Goal: Complete application form

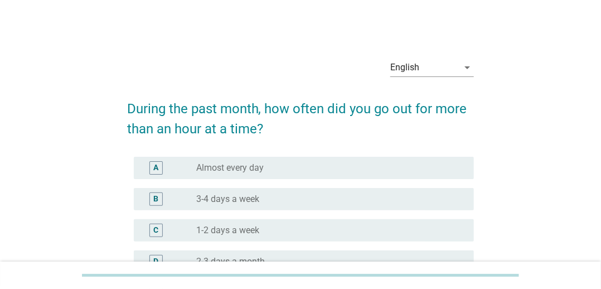
click at [341, 194] on div "radio_button_unchecked 3-4 days a week" at bounding box center [326, 198] width 260 height 11
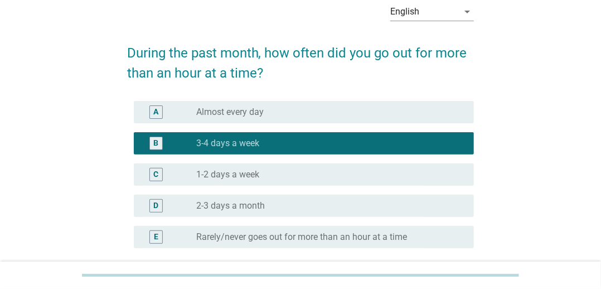
scroll to position [158, 0]
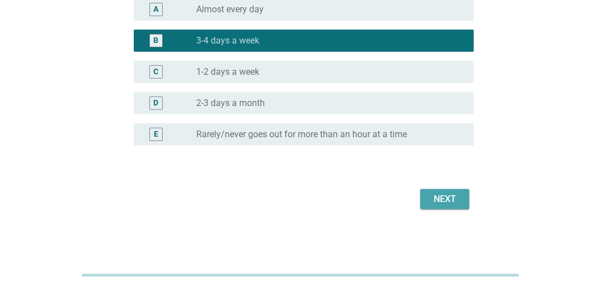
click at [438, 204] on div "Next" at bounding box center [444, 198] width 31 height 13
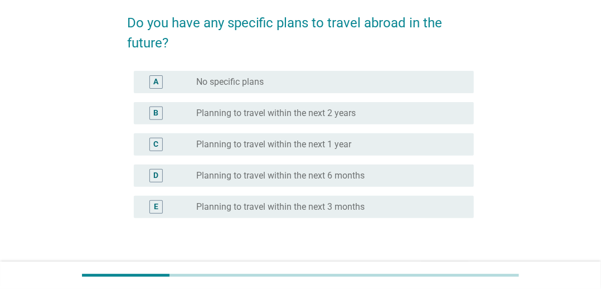
scroll to position [111, 0]
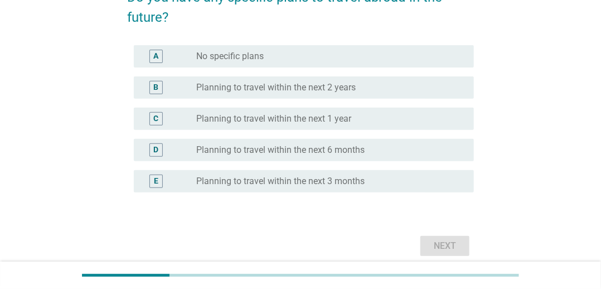
click at [372, 128] on div "C radio_button_unchecked Planning to travel within the next 1 year" at bounding box center [304, 119] width 340 height 22
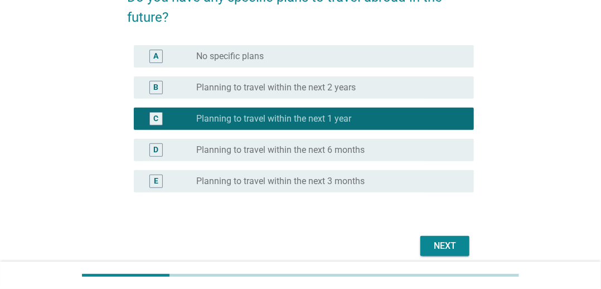
click at [441, 250] on div "Next" at bounding box center [444, 245] width 31 height 13
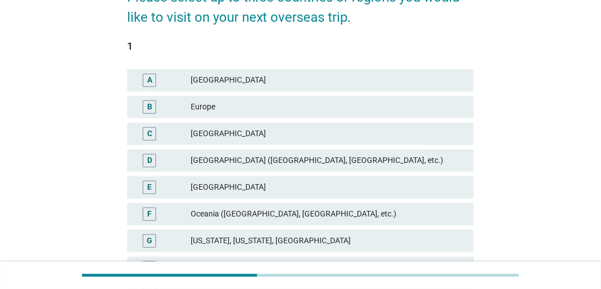
scroll to position [223, 0]
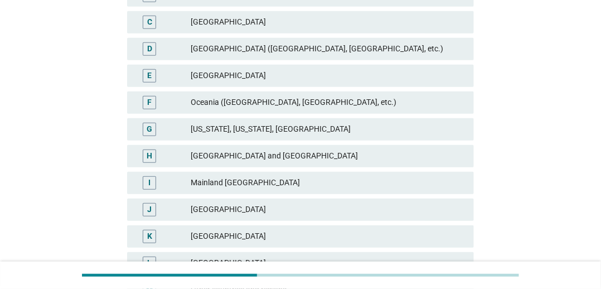
click at [254, 230] on div "[GEOGRAPHIC_DATA]" at bounding box center [328, 236] width 274 height 13
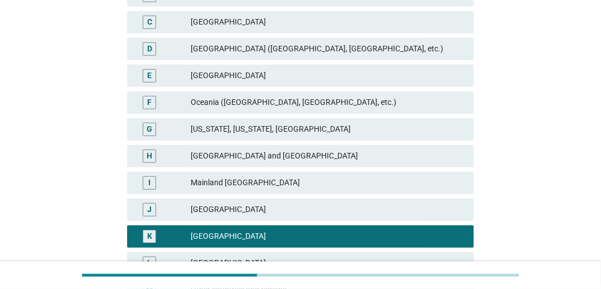
scroll to position [356, 0]
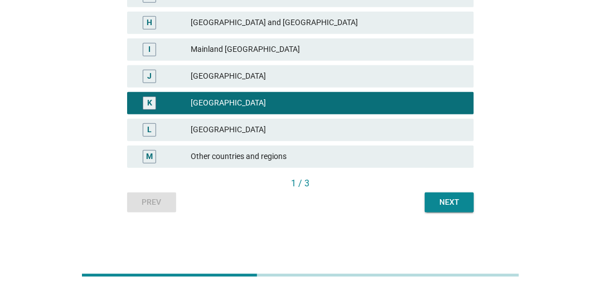
click at [457, 206] on div "Next" at bounding box center [448, 202] width 31 height 12
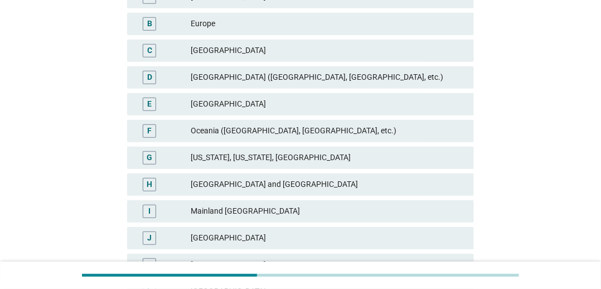
scroll to position [111, 0]
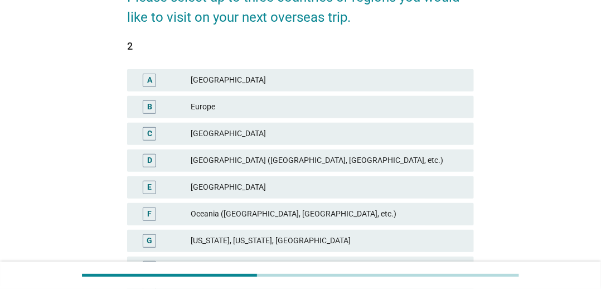
click at [280, 240] on div "[US_STATE], [US_STATE], [GEOGRAPHIC_DATA]" at bounding box center [328, 240] width 274 height 13
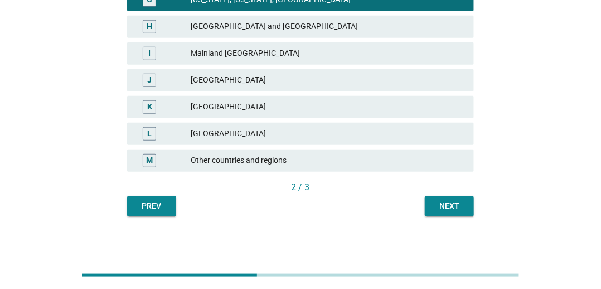
scroll to position [356, 0]
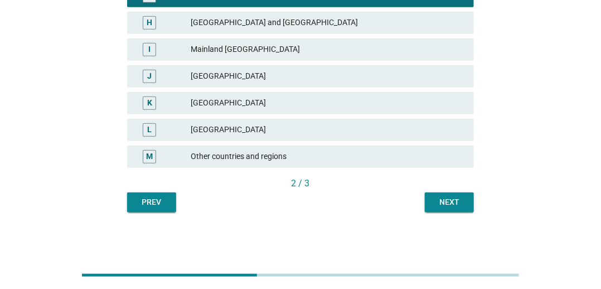
click at [452, 204] on div "Next" at bounding box center [448, 202] width 31 height 12
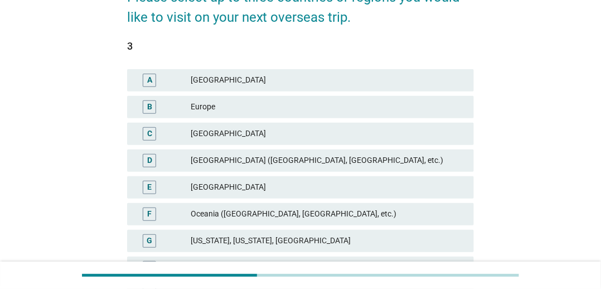
scroll to position [167, 0]
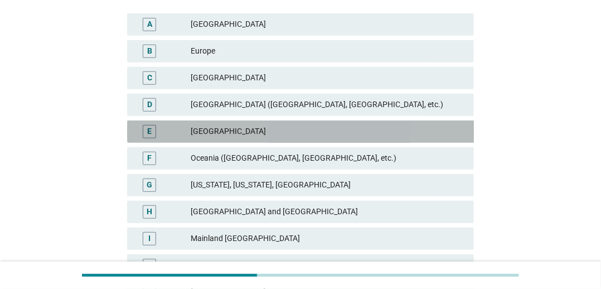
click at [350, 135] on div "[GEOGRAPHIC_DATA]" at bounding box center [328, 131] width 274 height 13
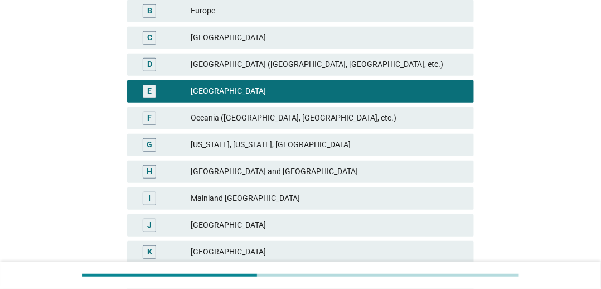
scroll to position [356, 0]
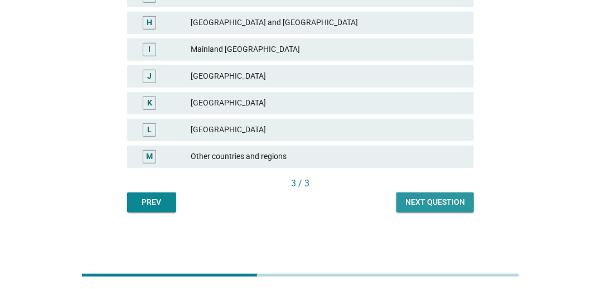
click at [438, 197] on div "Next question" at bounding box center [435, 202] width 60 height 12
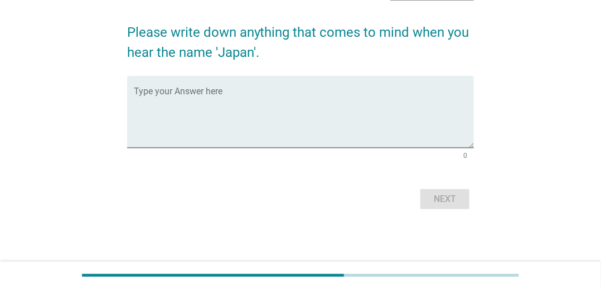
scroll to position [0, 0]
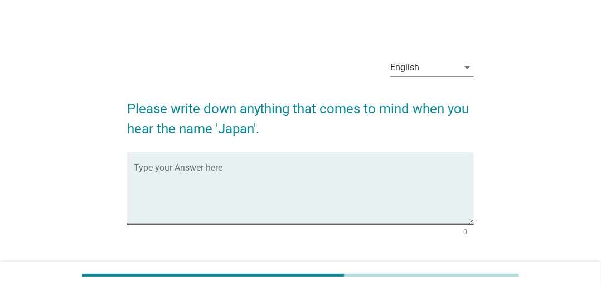
click at [335, 194] on textarea "Type your Answer here" at bounding box center [304, 194] width 340 height 58
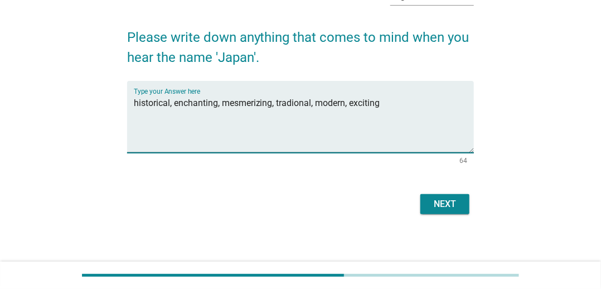
scroll to position [76, 0]
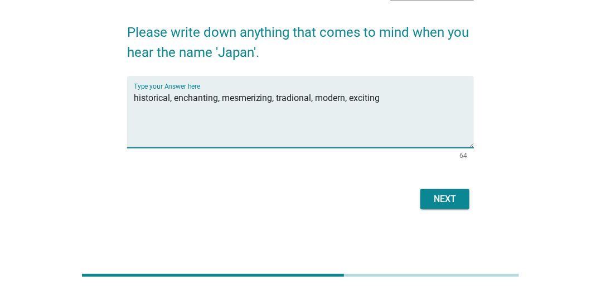
type textarea "historical, enchanting, mesmerizing, tradional, modern, exciting"
click at [446, 206] on button "Next" at bounding box center [444, 199] width 49 height 20
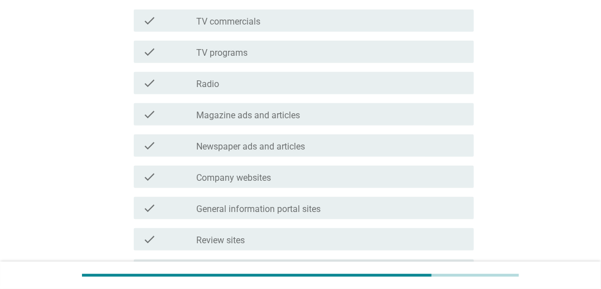
scroll to position [223, 0]
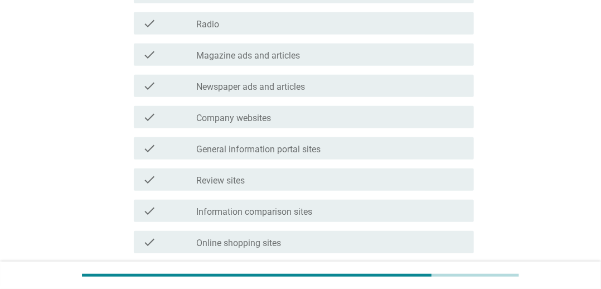
click at [316, 87] on div "check_box_outline_blank Newspaper ads and articles" at bounding box center [330, 85] width 269 height 13
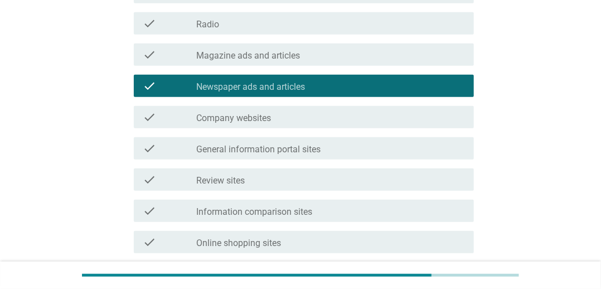
click at [350, 152] on div "check_box_outline_blank General information portal sites" at bounding box center [330, 147] width 269 height 13
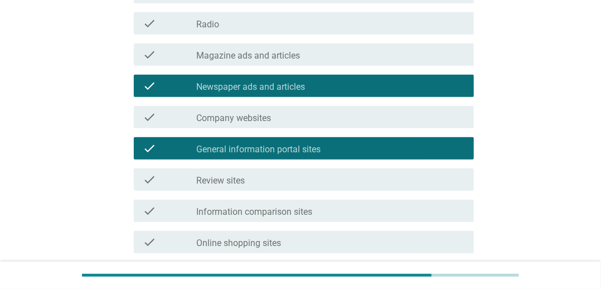
click at [294, 48] on div "check_box_outline_blank Magazine ads and articles" at bounding box center [330, 54] width 269 height 13
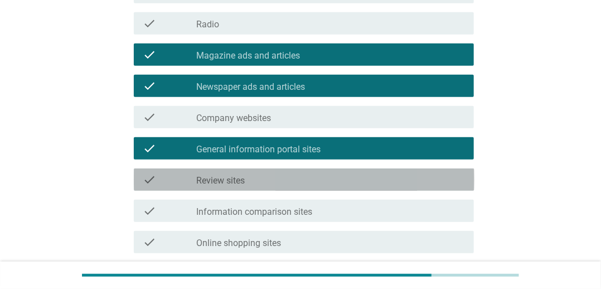
click at [287, 184] on div "check_box_outline_blank Review sites" at bounding box center [330, 179] width 269 height 13
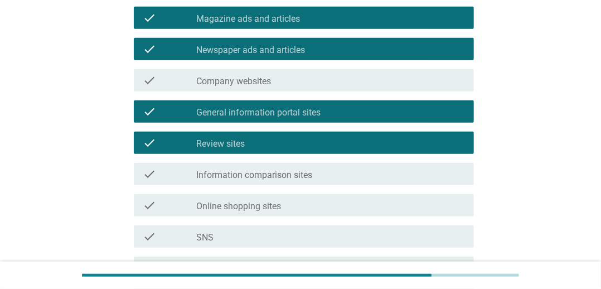
scroll to position [279, 0]
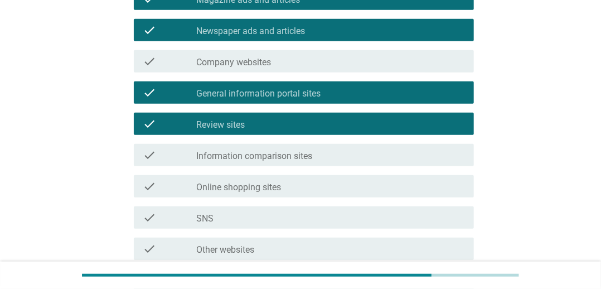
click at [304, 186] on div "check_box_outline_blank Online shopping sites" at bounding box center [330, 185] width 269 height 13
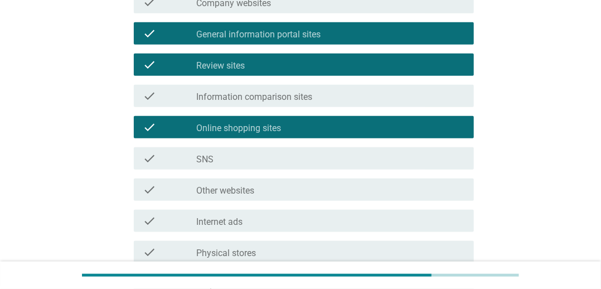
scroll to position [390, 0]
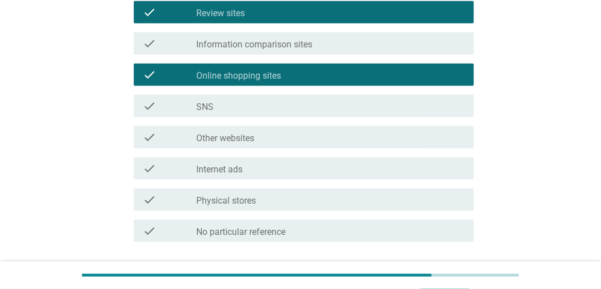
click at [294, 142] on div "check_box_outline_blank Other websites" at bounding box center [330, 136] width 269 height 13
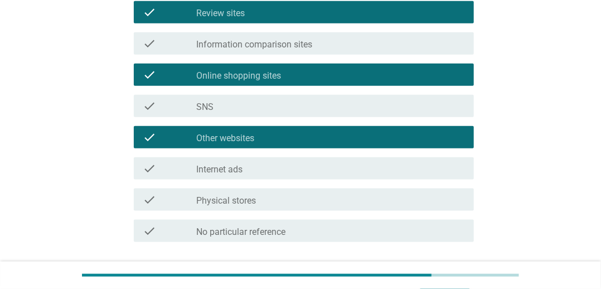
scroll to position [446, 0]
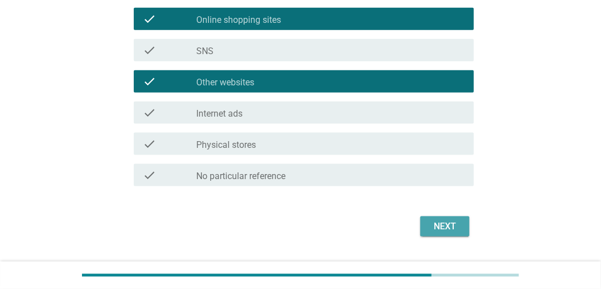
click at [438, 222] on div "Next" at bounding box center [444, 225] width 31 height 13
